Goal: Transaction & Acquisition: Purchase product/service

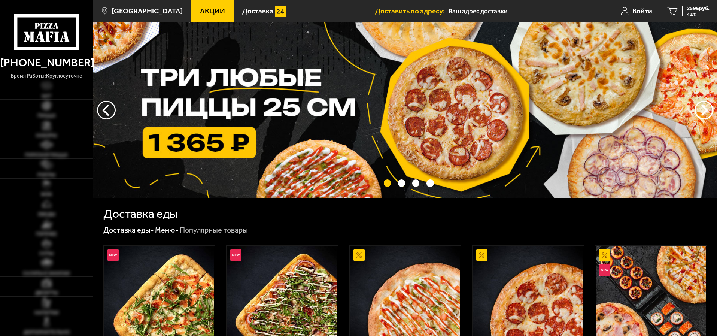
type input "[STREET_ADDRESS]"
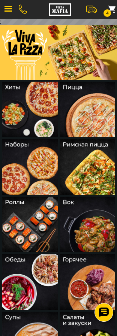
click at [7, 8] on span "button" at bounding box center [7, 8] width 7 height 1
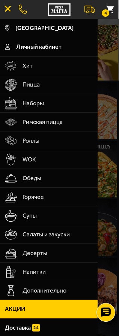
click at [34, 146] on span "Роллы" at bounding box center [30, 140] width 17 height 19
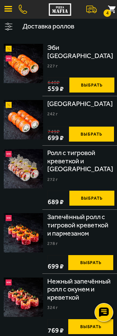
click at [55, 27] on button "Доставка роллов" at bounding box center [67, 27] width 100 height 16
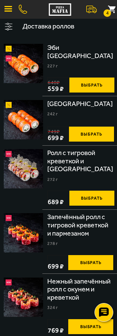
click at [66, 25] on button "Доставка роллов" at bounding box center [67, 27] width 100 height 16
click at [79, 25] on button "Доставка роллов" at bounding box center [67, 27] width 100 height 16
click at [77, 25] on button "Доставка роллов" at bounding box center [67, 27] width 100 height 16
click at [77, 28] on button "Доставка роллов" at bounding box center [67, 27] width 100 height 16
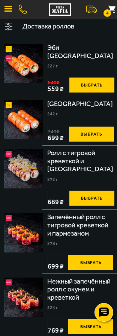
click at [77, 28] on button "Доставка роллов" at bounding box center [67, 27] width 100 height 16
click at [71, 31] on button "Доставка роллов" at bounding box center [67, 27] width 100 height 16
click at [63, 30] on button "Доставка роллов" at bounding box center [67, 27] width 100 height 16
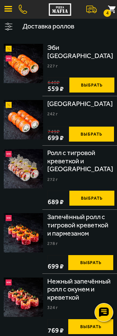
click at [63, 30] on button "Доставка роллов" at bounding box center [67, 27] width 100 height 16
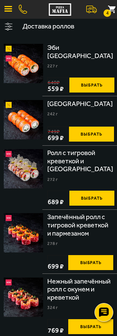
click at [63, 30] on button "Доставка роллов" at bounding box center [67, 27] width 100 height 16
click at [60, 26] on button "Доставка роллов" at bounding box center [67, 27] width 100 height 16
click at [55, 29] on button "Доставка роллов" at bounding box center [67, 27] width 100 height 16
click at [68, 27] on button "Доставка роллов" at bounding box center [67, 27] width 100 height 16
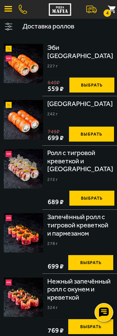
click at [68, 27] on button "Доставка роллов" at bounding box center [67, 27] width 100 height 16
click at [63, 27] on button "Доставка роллов" at bounding box center [67, 27] width 100 height 16
click at [52, 25] on button "Доставка роллов" at bounding box center [67, 27] width 100 height 16
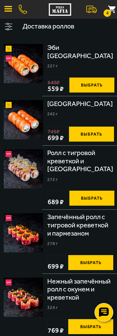
click at [52, 25] on button "Доставка роллов" at bounding box center [67, 27] width 100 height 16
click at [66, 30] on button "Доставка роллов" at bounding box center [67, 27] width 100 height 16
click at [62, 30] on button "Доставка роллов" at bounding box center [67, 27] width 100 height 16
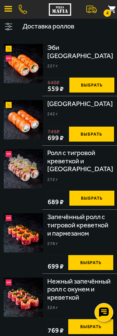
click at [62, 30] on button "Доставка роллов" at bounding box center [67, 27] width 100 height 16
click at [70, 26] on button "Доставка роллов" at bounding box center [67, 27] width 100 height 16
click at [10, 26] on button "button" at bounding box center [8, 27] width 17 height 16
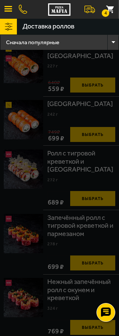
click at [10, 26] on button "button" at bounding box center [8, 27] width 17 height 16
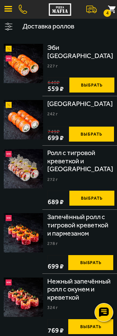
click at [37, 28] on button "Доставка роллов" at bounding box center [67, 27] width 100 height 16
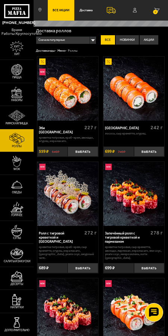
click at [53, 32] on h1 "Доставка роллов" at bounding box center [101, 31] width 130 height 4
click at [128, 43] on label "Новинки" at bounding box center [127, 39] width 23 height 9
click at [0, 0] on input "Новинки" at bounding box center [0, 0] width 0 height 0
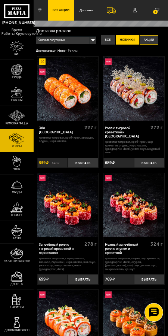
click at [147, 42] on label "Акции" at bounding box center [149, 39] width 19 height 9
click at [0, 0] on input "Акции" at bounding box center [0, 0] width 0 height 0
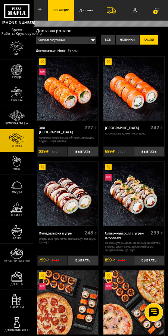
click at [141, 43] on label "Акции" at bounding box center [149, 39] width 19 height 9
click at [0, 0] on input "Акции" at bounding box center [0, 0] width 0 height 0
click at [132, 42] on label "Новинки" at bounding box center [127, 39] width 23 height 9
click at [0, 0] on input "Новинки" at bounding box center [0, 0] width 0 height 0
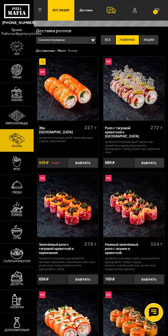
click at [122, 42] on label "Новинки" at bounding box center [127, 39] width 23 height 9
click at [0, 0] on input "Новинки" at bounding box center [0, 0] width 0 height 0
click at [109, 42] on label "Все" at bounding box center [108, 39] width 14 height 9
click at [0, 0] on input "Все" at bounding box center [0, 0] width 0 height 0
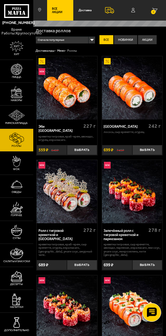
click at [55, 32] on h1 "Доставка роллов" at bounding box center [100, 31] width 128 height 4
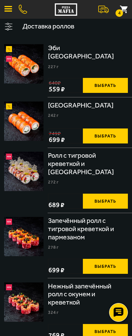
click at [81, 25] on button "Доставка роллов" at bounding box center [74, 27] width 115 height 16
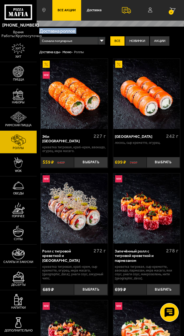
click at [0, 0] on button "Доставка роллов" at bounding box center [0, 0] width 0 height 0
click at [0, 0] on div "Доставка роллов" at bounding box center [0, 0] width 0 height 0
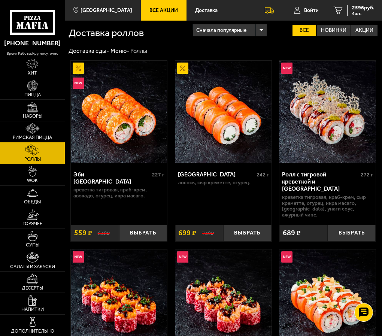
click at [18, 128] on link "Римская пицца" at bounding box center [32, 131] width 65 height 21
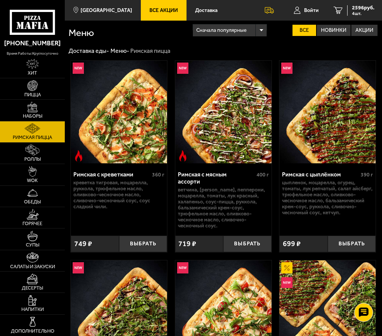
click at [129, 37] on div "Меню Сначала популярные Все Новинки Акции Пожелания Острое блюдо креветка тигро…" at bounding box center [223, 32] width 310 height 23
click at [196, 34] on span "Сначала популярные" at bounding box center [221, 30] width 50 height 14
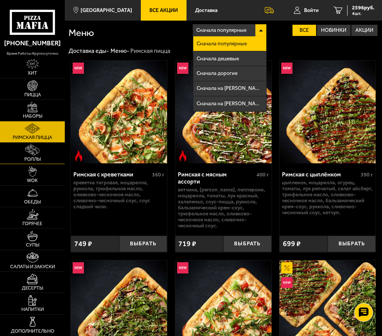
click at [30, 162] on span "Роллы" at bounding box center [32, 159] width 16 height 5
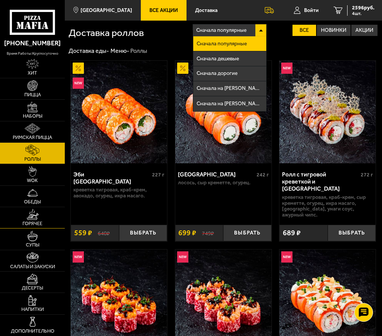
click at [27, 218] on img at bounding box center [33, 214] width 12 height 10
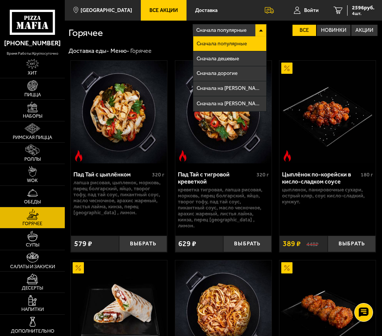
click at [193, 32] on div "Сначала популярные" at bounding box center [230, 30] width 74 height 12
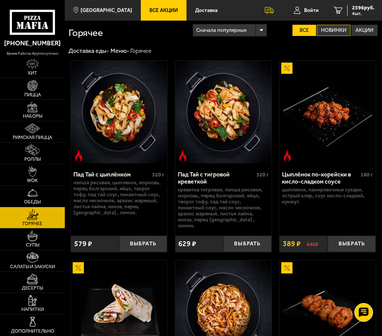
click at [317, 29] on label "Новинки" at bounding box center [334, 30] width 34 height 11
click at [0, 0] on input "Новинки" at bounding box center [0, 0] width 0 height 0
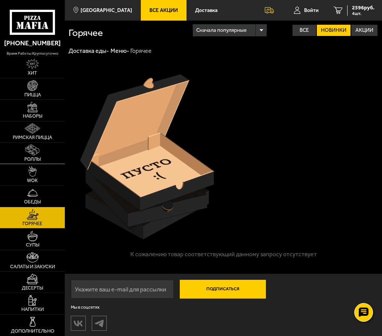
click at [31, 153] on img at bounding box center [32, 149] width 14 height 10
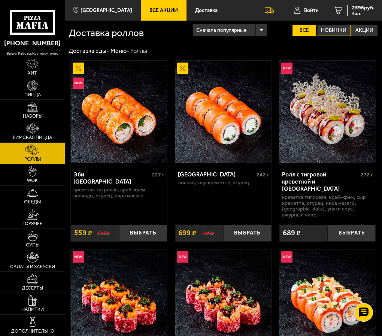
click at [326, 33] on label "Новинки" at bounding box center [334, 30] width 34 height 11
click at [0, 0] on input "Новинки" at bounding box center [0, 0] width 0 height 0
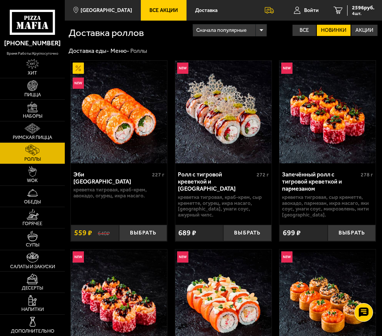
click at [196, 27] on span "Сначала популярные" at bounding box center [221, 30] width 50 height 14
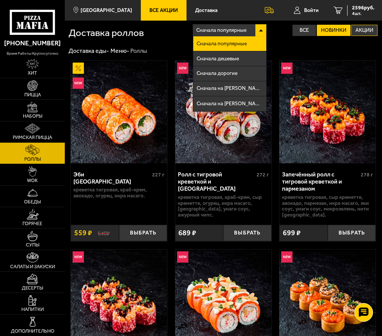
click at [356, 31] on label "Акции" at bounding box center [364, 30] width 26 height 11
click at [0, 0] on input "Акции" at bounding box center [0, 0] width 0 height 0
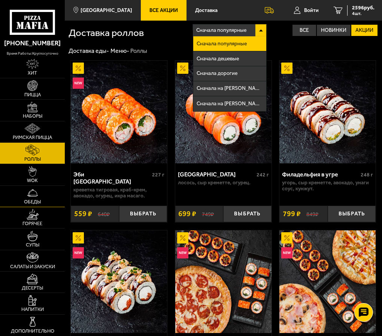
click at [35, 203] on span "Обеды" at bounding box center [32, 201] width 17 height 5
